Goal: Task Accomplishment & Management: Manage account settings

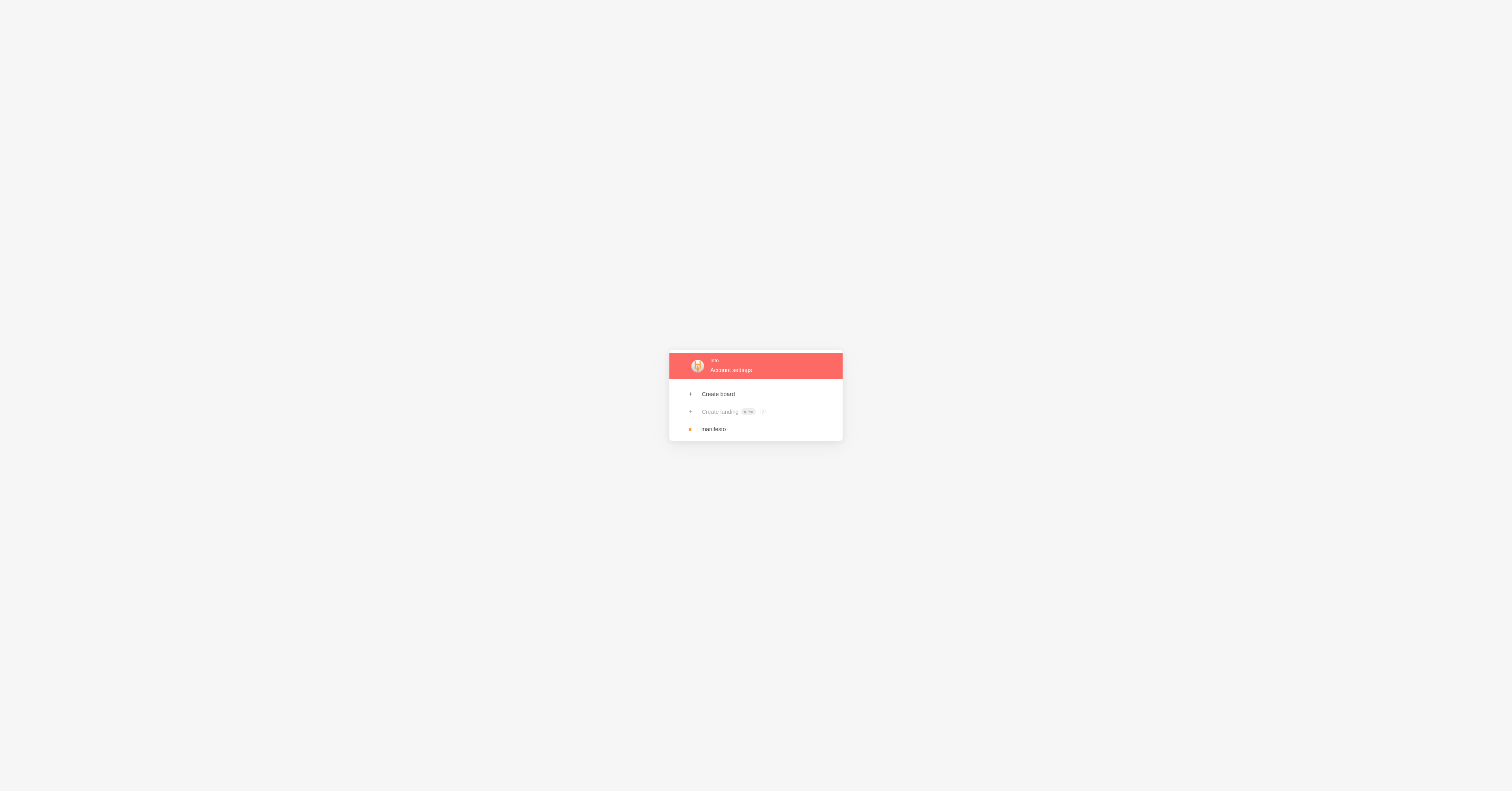
click at [758, 365] on link at bounding box center [756, 365] width 173 height 25
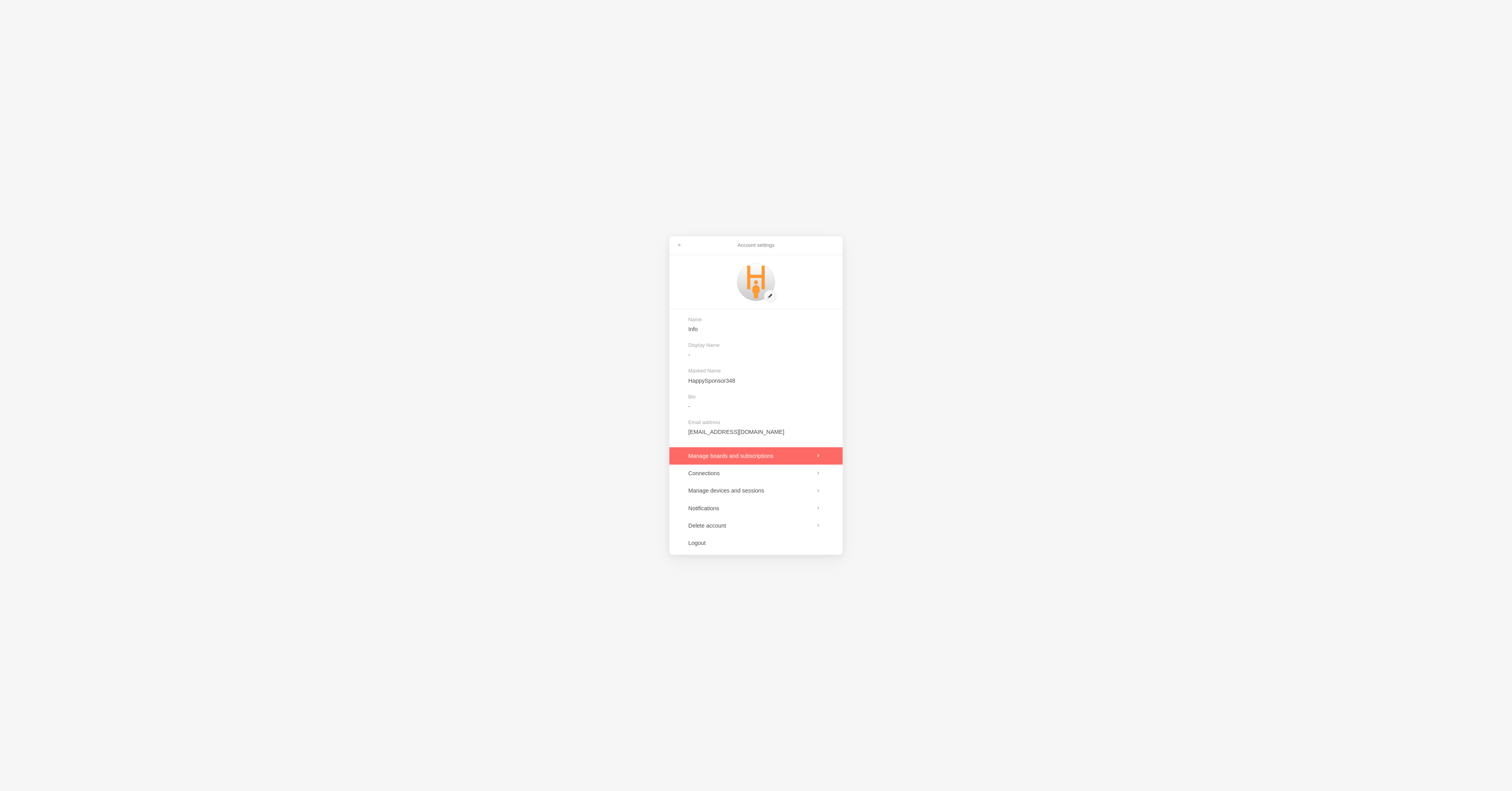
click at [784, 458] on link at bounding box center [756, 456] width 173 height 17
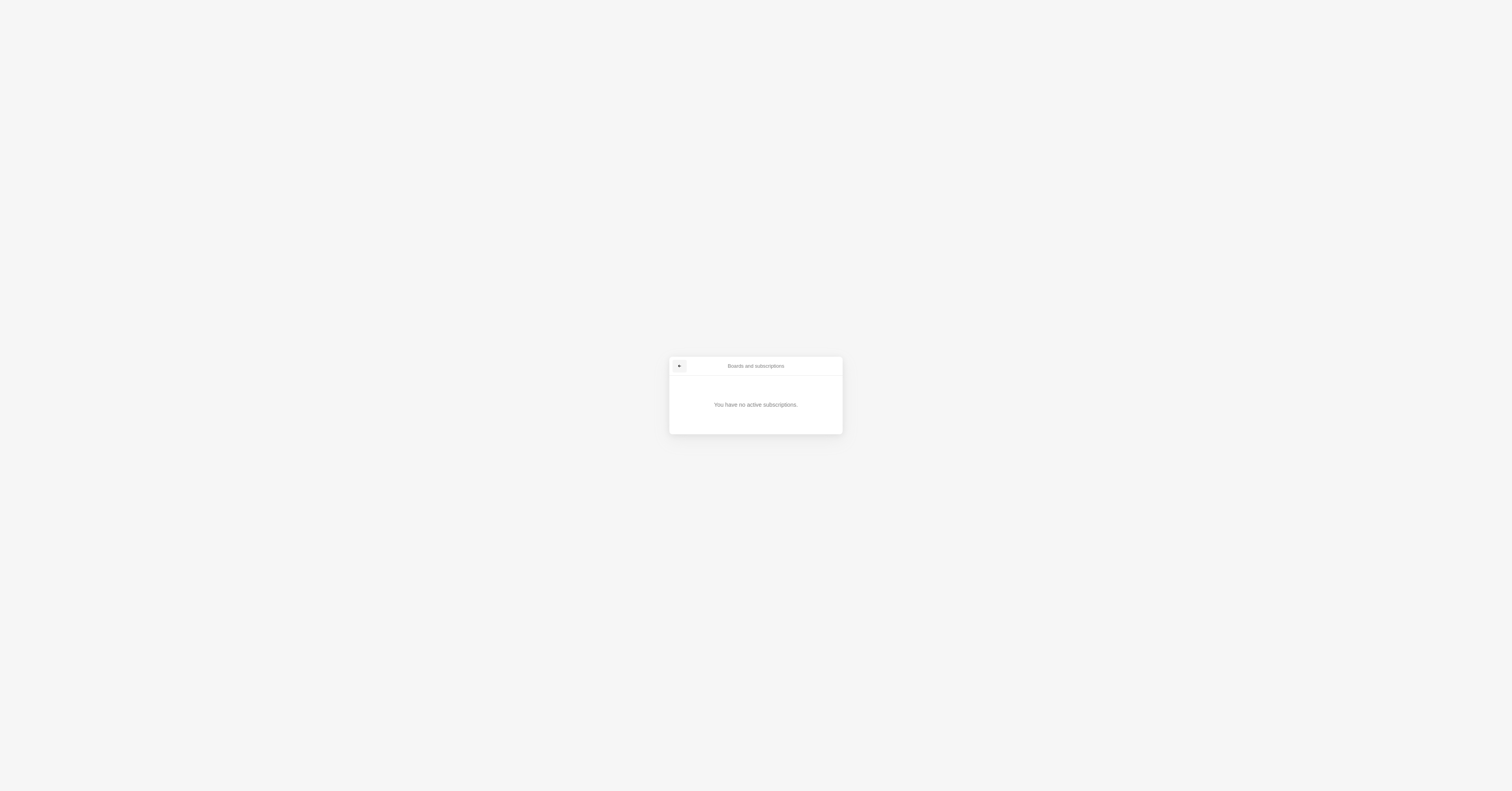
click at [683, 365] on link at bounding box center [679, 365] width 14 height 12
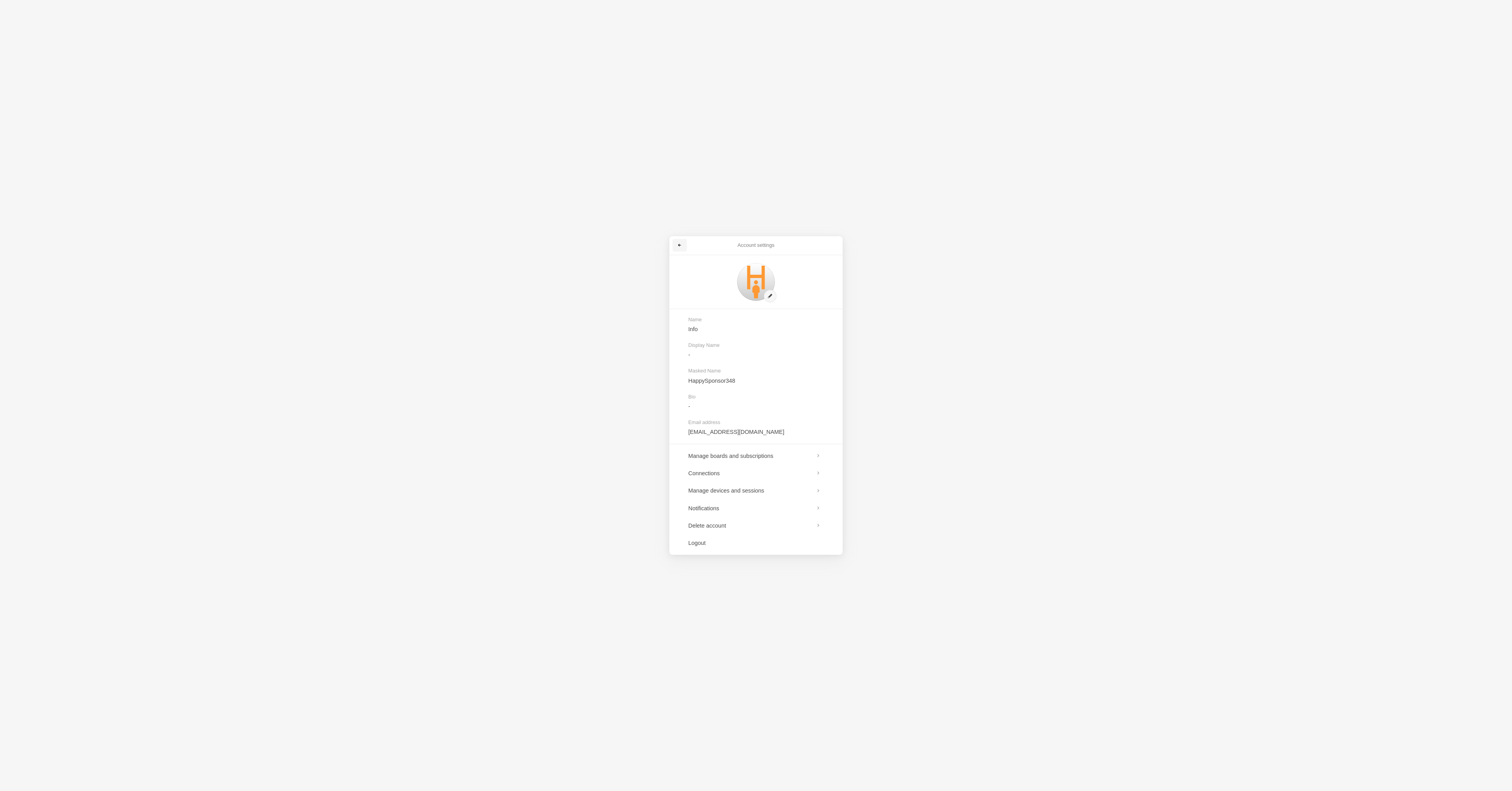
click at [678, 245] on span at bounding box center [679, 245] width 5 height 5
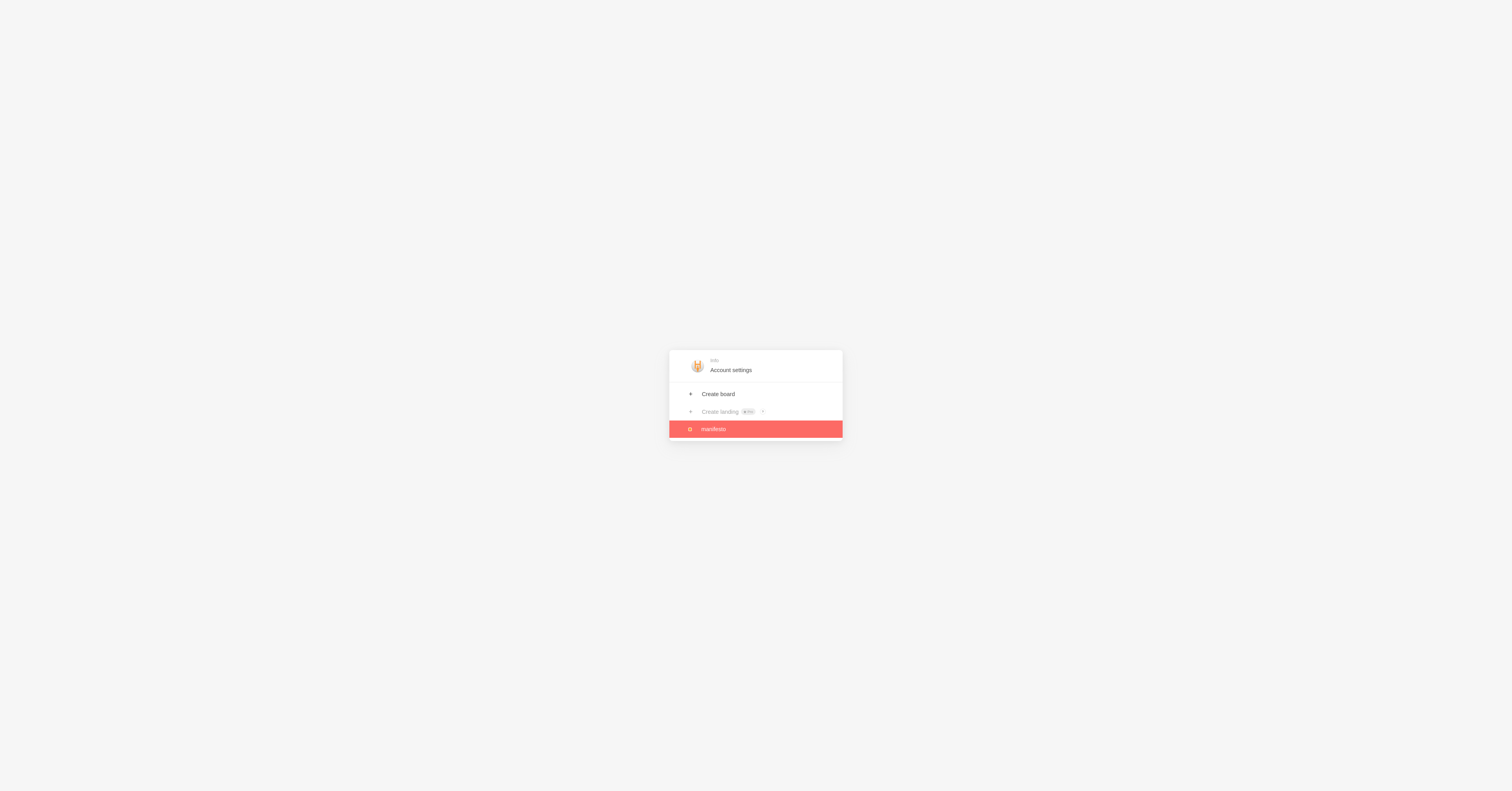
click at [701, 424] on link at bounding box center [756, 428] width 173 height 17
